Goal: Task Accomplishment & Management: Manage account settings

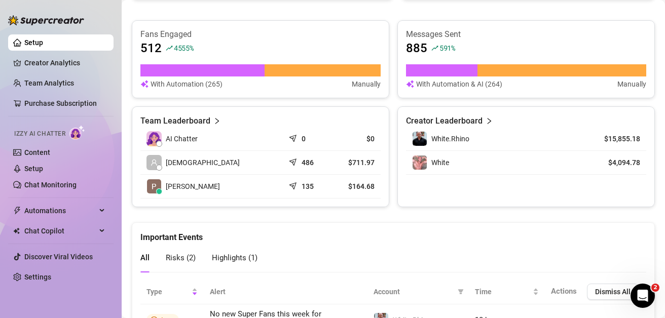
scroll to position [503, 0]
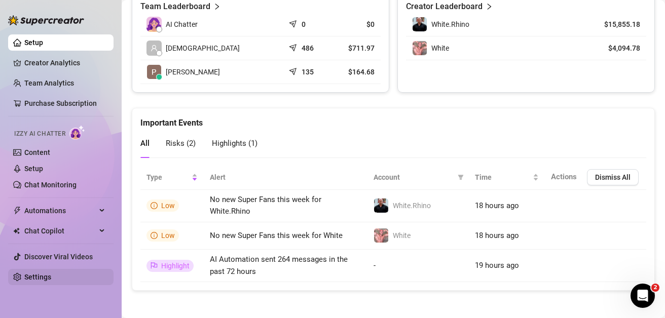
click at [51, 274] on link "Settings" at bounding box center [37, 277] width 27 height 8
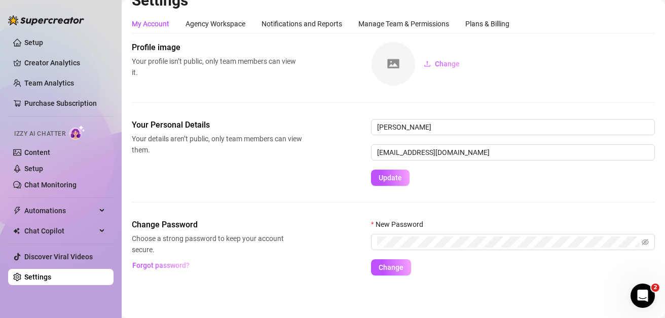
scroll to position [16, 0]
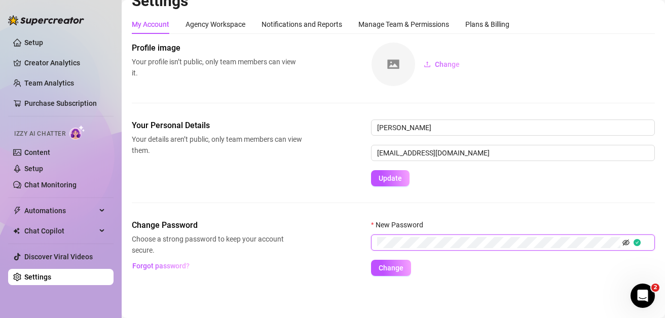
click at [624, 242] on icon "eye-invisible" at bounding box center [626, 242] width 7 height 7
click at [391, 268] on span "Change" at bounding box center [391, 268] width 25 height 8
click at [394, 269] on span "Change" at bounding box center [391, 268] width 25 height 8
click at [378, 27] on div "Manage Team & Permissions" at bounding box center [404, 24] width 91 height 11
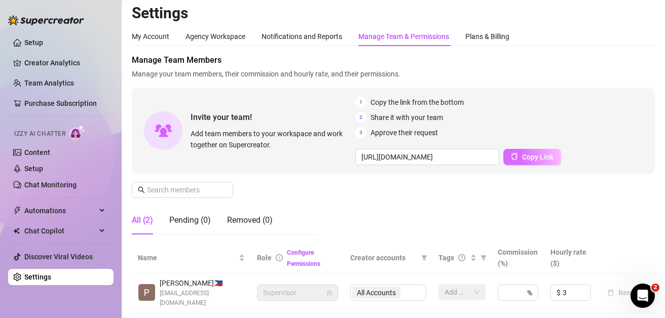
scroll to position [3, 0]
click at [534, 157] on span "Copy Link" at bounding box center [537, 158] width 31 height 8
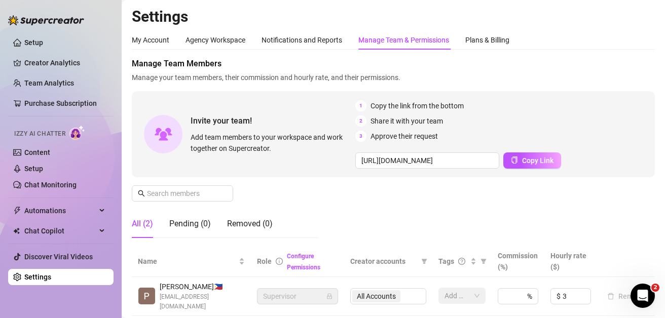
scroll to position [74, 0]
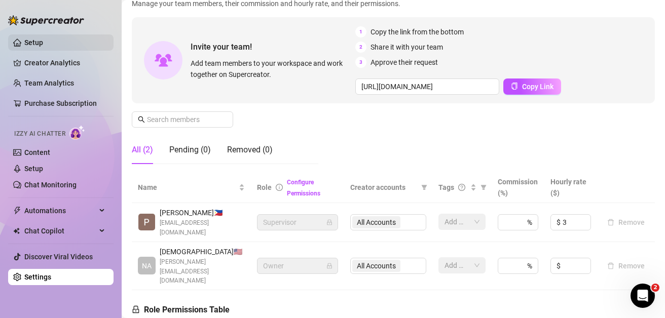
click at [40, 39] on link "Setup" at bounding box center [33, 43] width 19 height 8
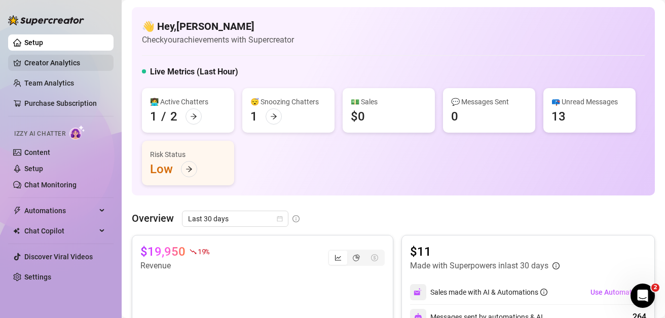
click at [58, 61] on link "Creator Analytics" at bounding box center [64, 63] width 81 height 16
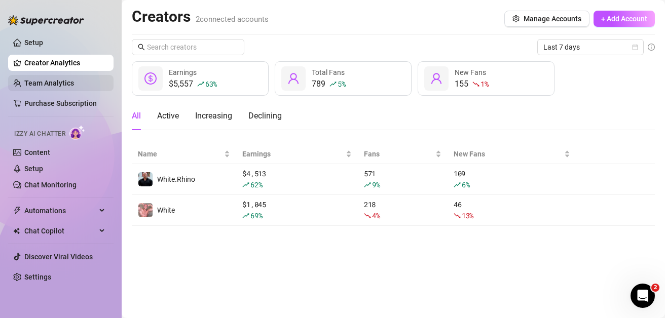
click at [70, 87] on link "Team Analytics" at bounding box center [49, 83] width 50 height 8
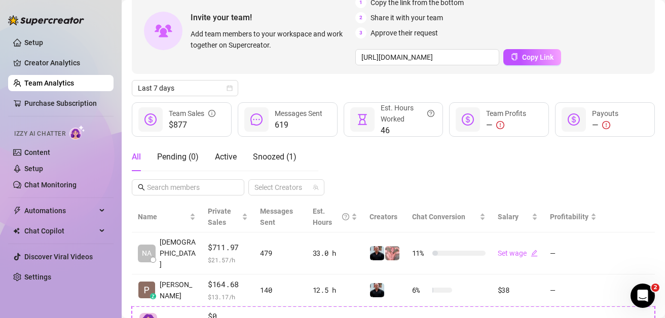
scroll to position [64, 0]
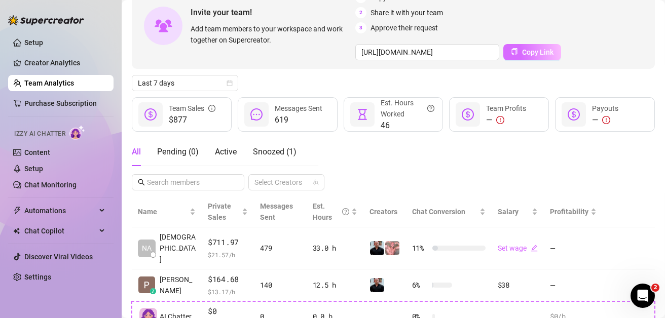
click at [513, 52] on icon "copy" at bounding box center [514, 51] width 7 height 7
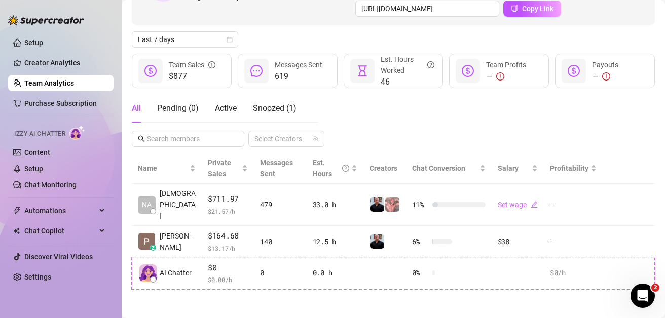
scroll to position [0, 0]
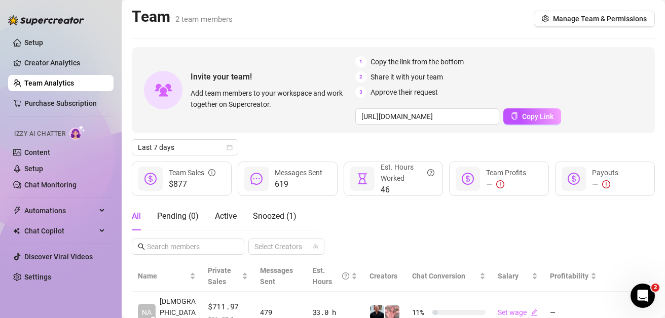
click at [122, 48] on main "Team 2 team members Manage Team & Permissions Invite your team! Add team member…" at bounding box center [394, 214] width 544 height 428
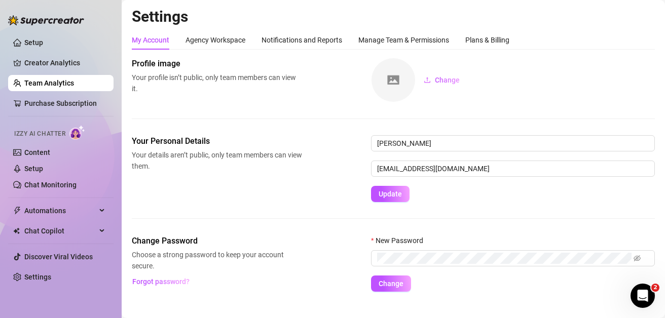
scroll to position [16, 0]
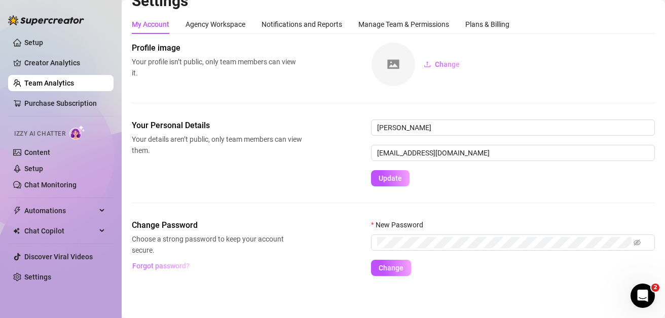
click at [176, 266] on span "Forgot password?" at bounding box center [160, 266] width 57 height 8
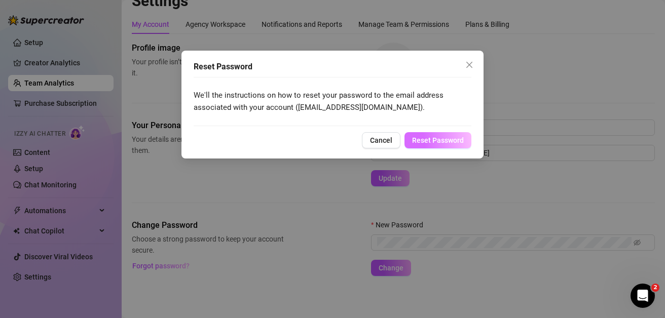
click at [433, 132] on button "Reset Password" at bounding box center [438, 140] width 67 height 16
click at [440, 140] on div "Reset Password We'll the instructions on how to reset your password to the emai…" at bounding box center [332, 159] width 665 height 318
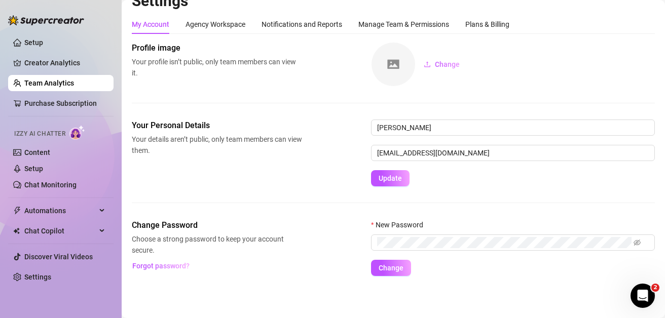
scroll to position [0, 0]
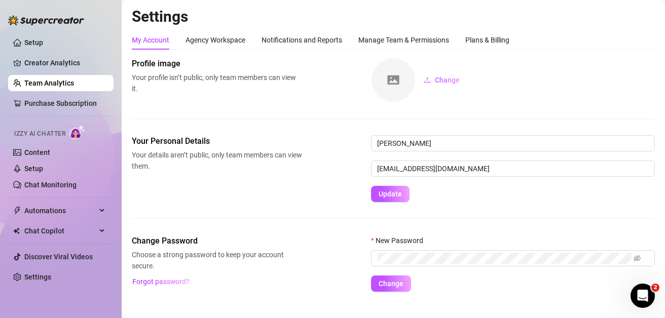
click at [74, 84] on link "Team Analytics" at bounding box center [49, 83] width 50 height 8
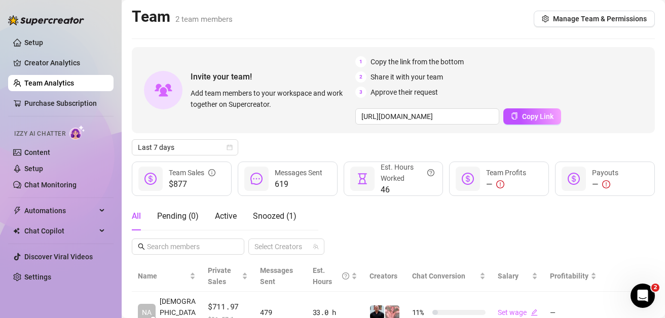
scroll to position [21, 0]
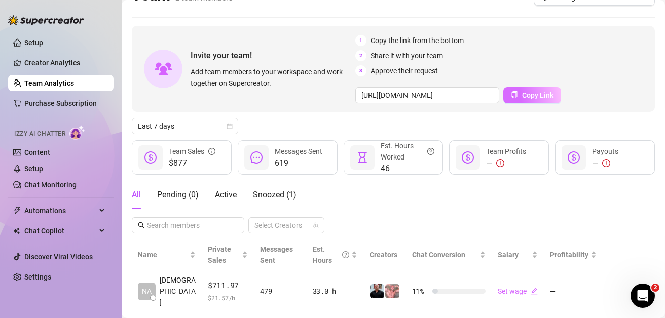
click at [533, 97] on span "Copy Link" at bounding box center [537, 95] width 31 height 8
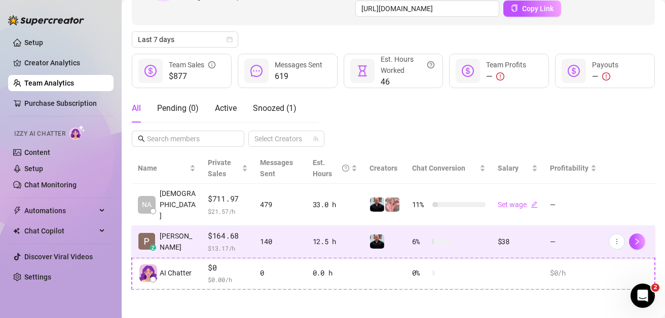
scroll to position [0, 0]
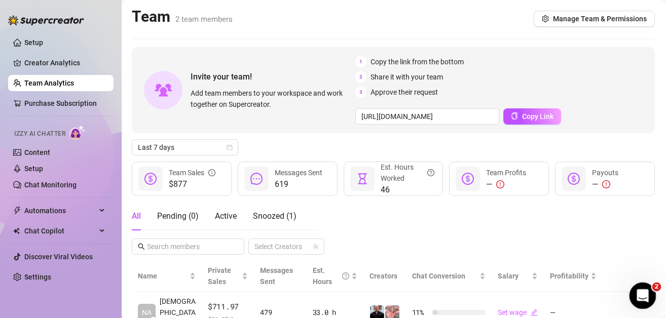
click at [637, 295] on icon "Open Intercom Messenger" at bounding box center [641, 295] width 17 height 17
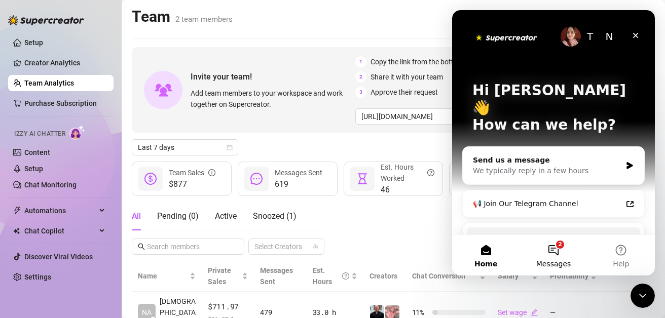
click at [558, 256] on button "2 Messages" at bounding box center [553, 255] width 67 height 41
click at [260, 46] on main "Team 2 team members Manage Team & Permissions Invite your team! Add team member…" at bounding box center [394, 214] width 544 height 428
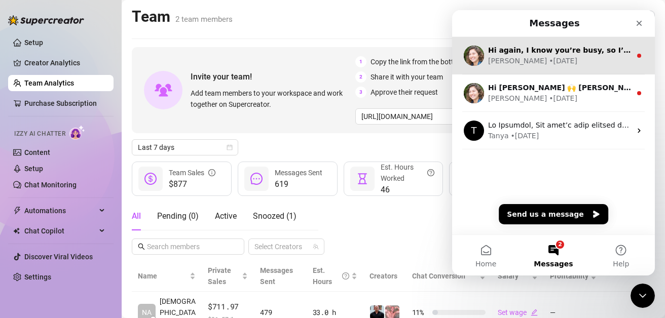
click at [547, 57] on div "[PERSON_NAME] • [DATE]" at bounding box center [559, 61] width 143 height 11
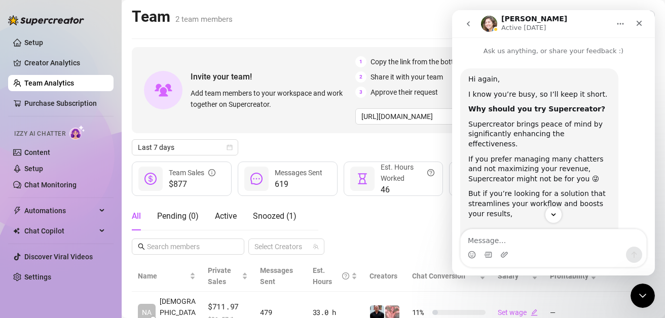
click at [465, 20] on icon "go back" at bounding box center [469, 24] width 8 height 8
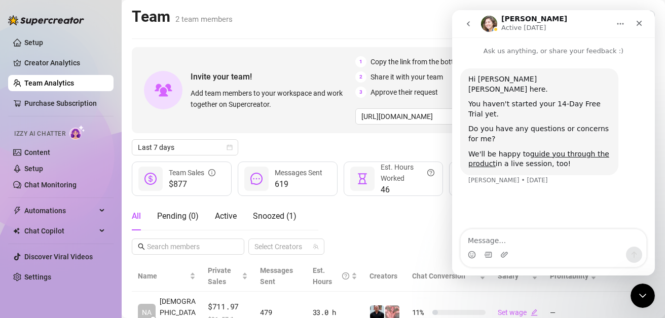
click at [467, 22] on icon "go back" at bounding box center [469, 24] width 8 height 8
